Goal: Task Accomplishment & Management: Manage account settings

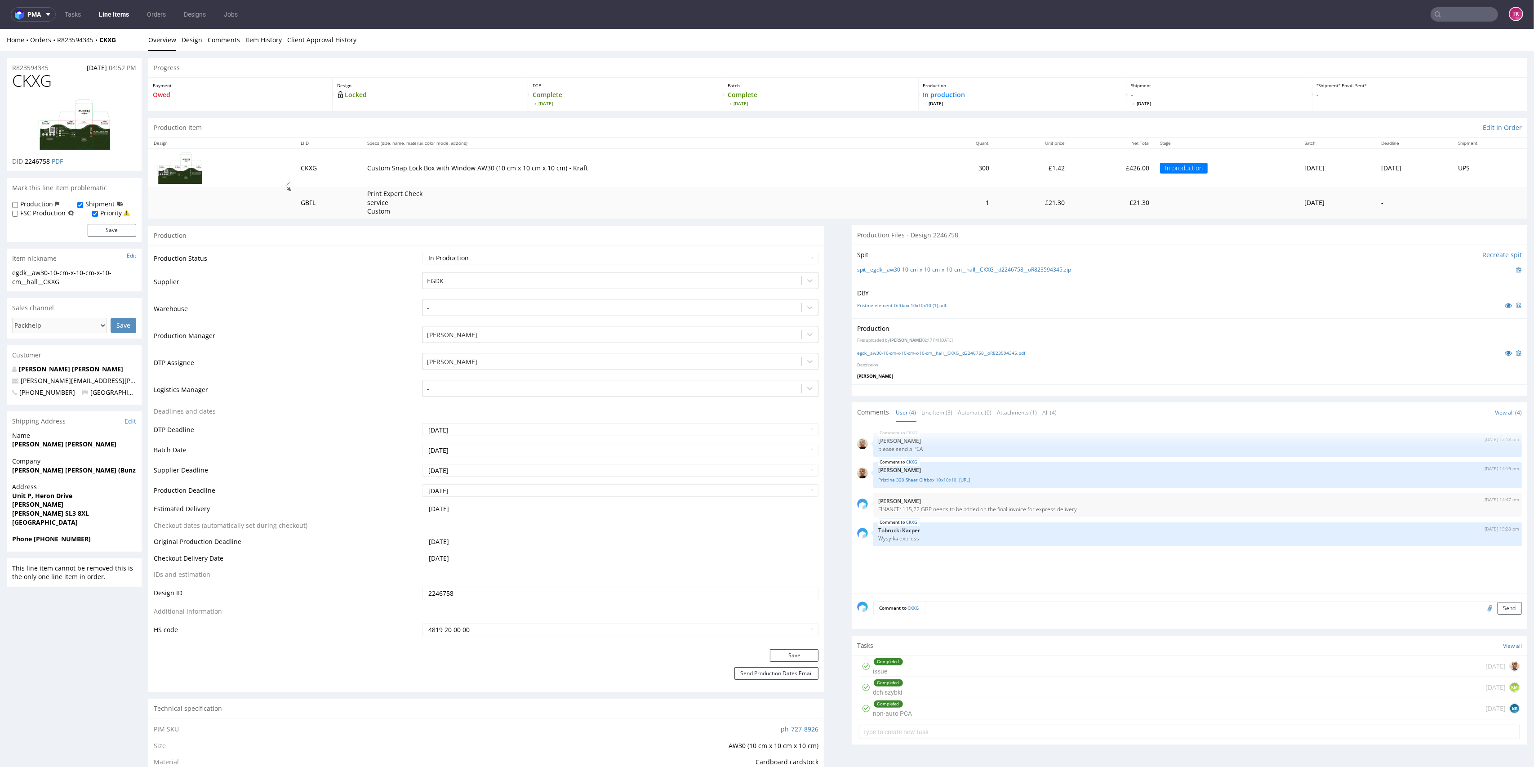
click at [106, 10] on link "Line Items" at bounding box center [114, 14] width 41 height 14
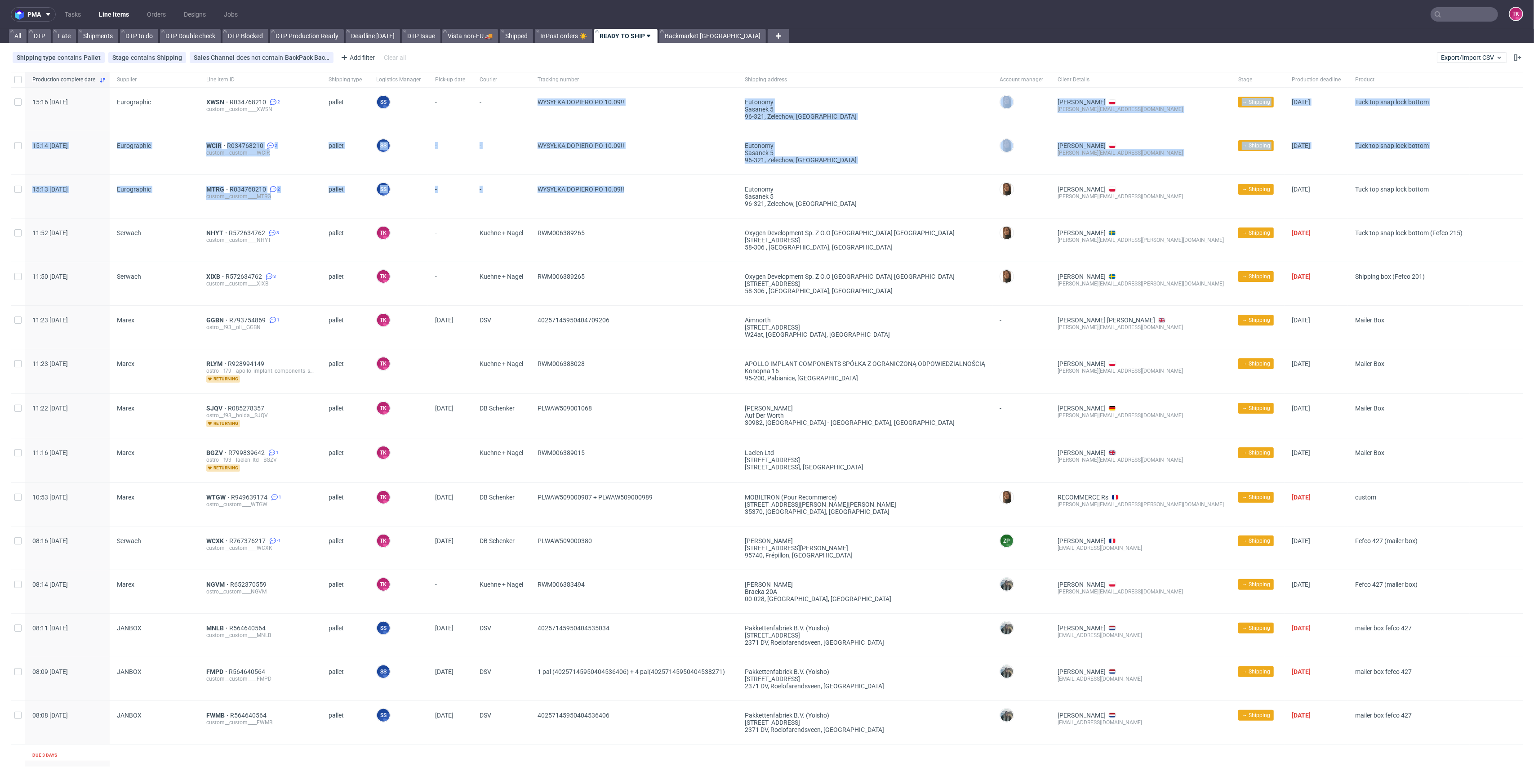
drag, startPoint x: 642, startPoint y: 191, endPoint x: 523, endPoint y: 96, distance: 152.2
click at [522, 128] on div "-" at bounding box center [501, 109] width 58 height 43
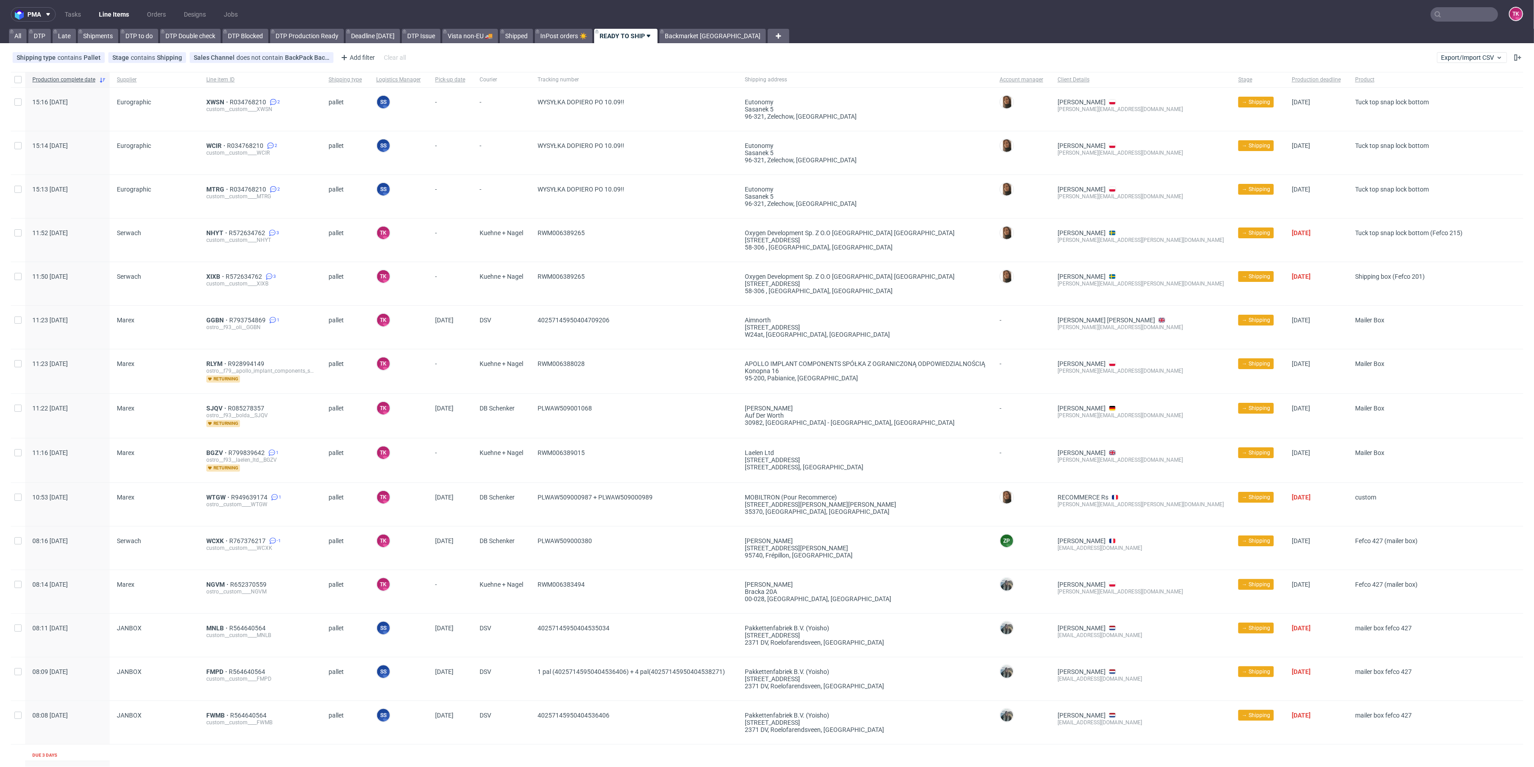
click at [107, 22] on nav "pma Tasks Line Items Orders Designs Jobs TK" at bounding box center [767, 14] width 1534 height 29
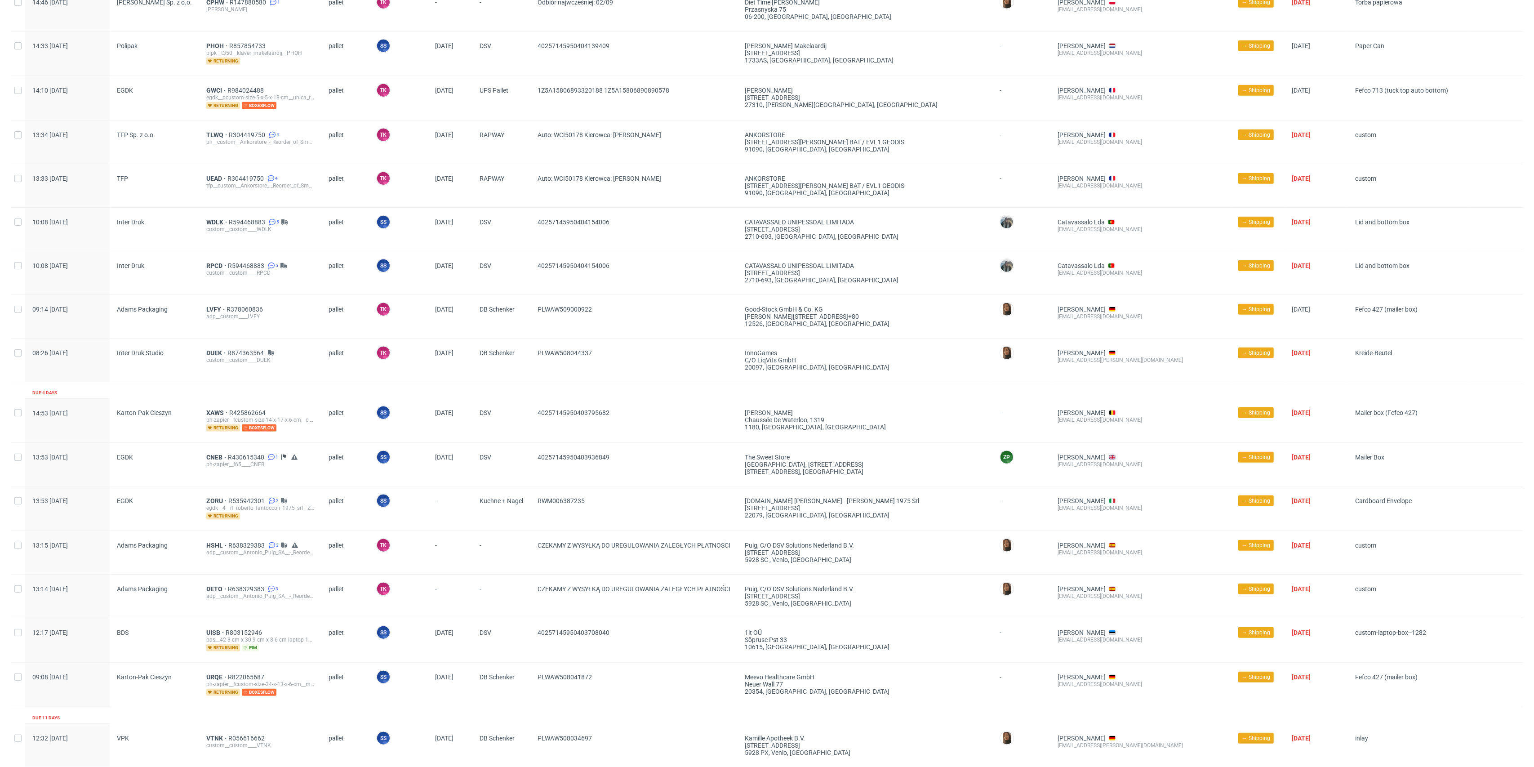
scroll to position [798, 0]
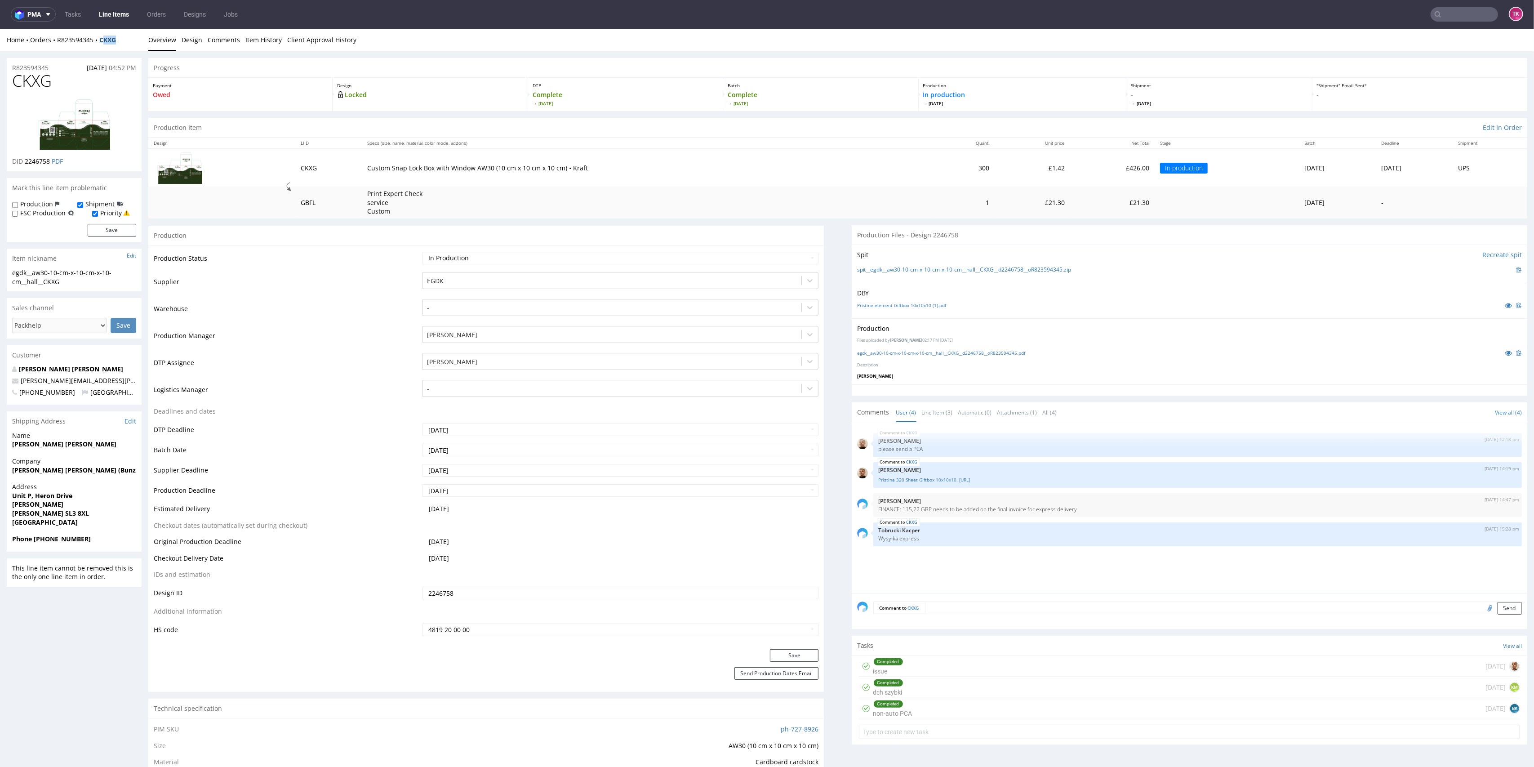
drag, startPoint x: 132, startPoint y: 42, endPoint x: 101, endPoint y: 41, distance: 31.0
click at [101, 41] on div "Home Orders R823594345 CKXG" at bounding box center [74, 40] width 135 height 9
drag, startPoint x: 98, startPoint y: 46, endPoint x: 124, endPoint y: 47, distance: 25.6
click at [124, 47] on div "Home Orders R823594345 CKXG Overview Design Comments Item History Client Approv…" at bounding box center [767, 40] width 1534 height 22
copy strong "CKXG"
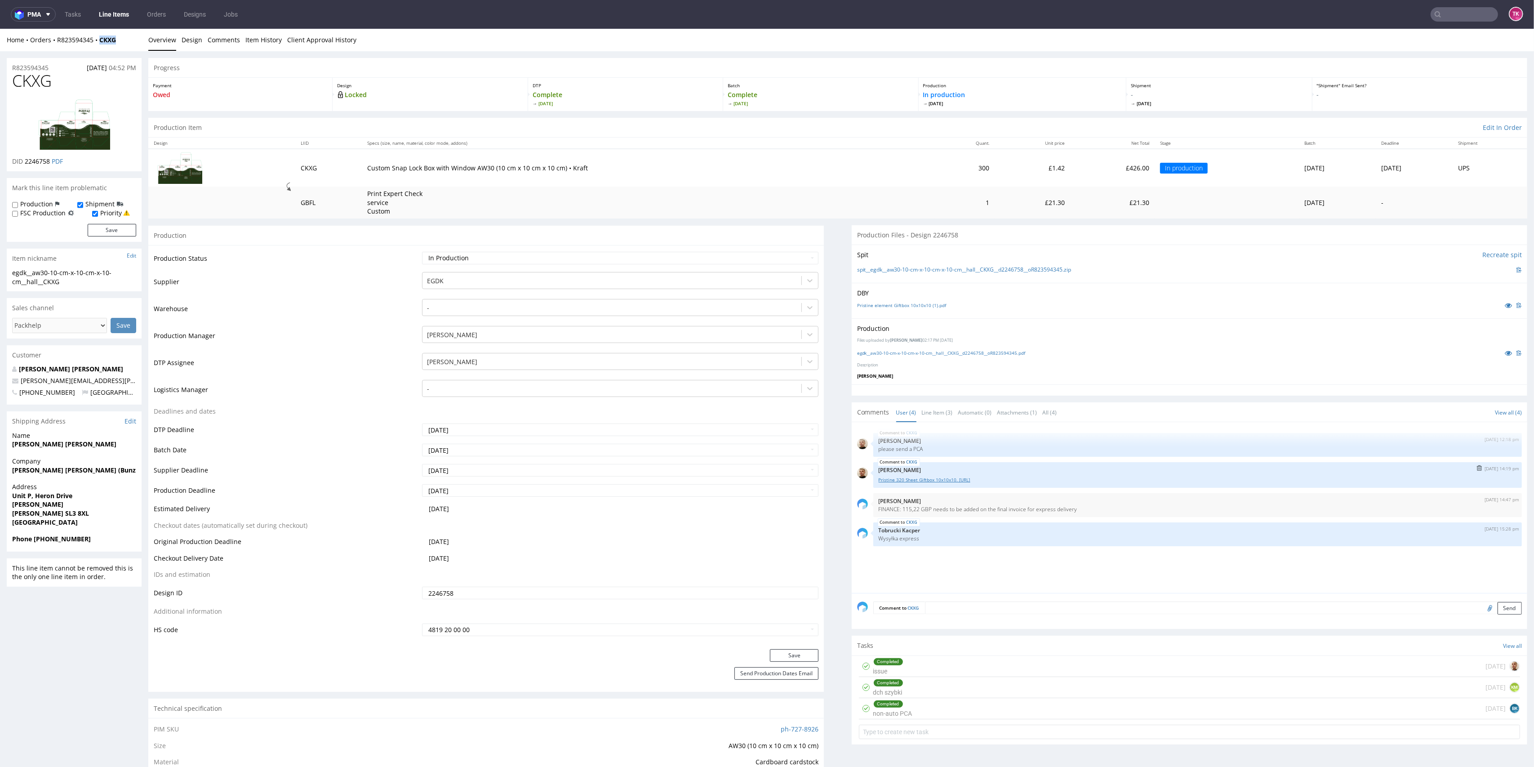
click at [944, 481] on link "Pristine 320 Sheet Giftbox 10x10x10. Option.ai" at bounding box center [1198, 480] width 638 height 7
